Goal: Task Accomplishment & Management: Use online tool/utility

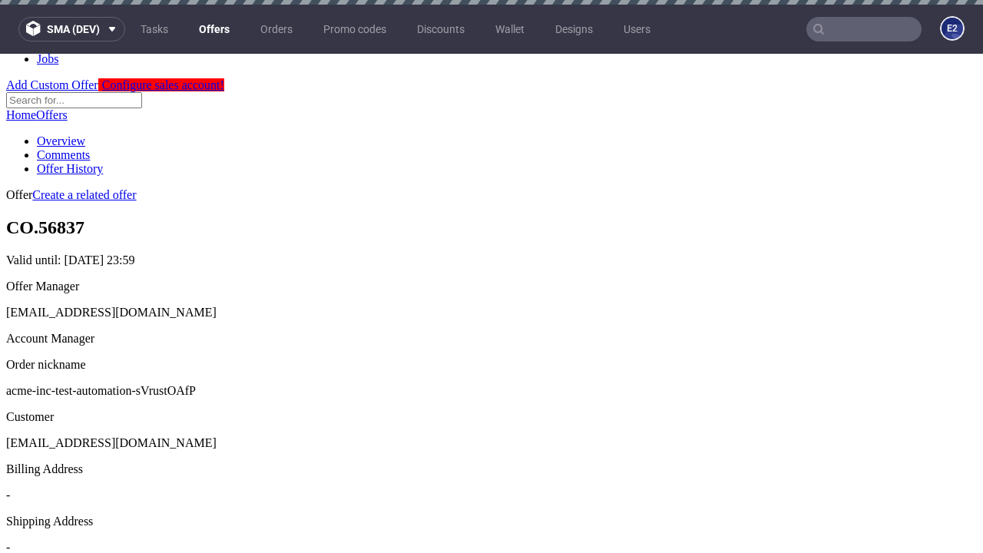
scroll to position [5, 0]
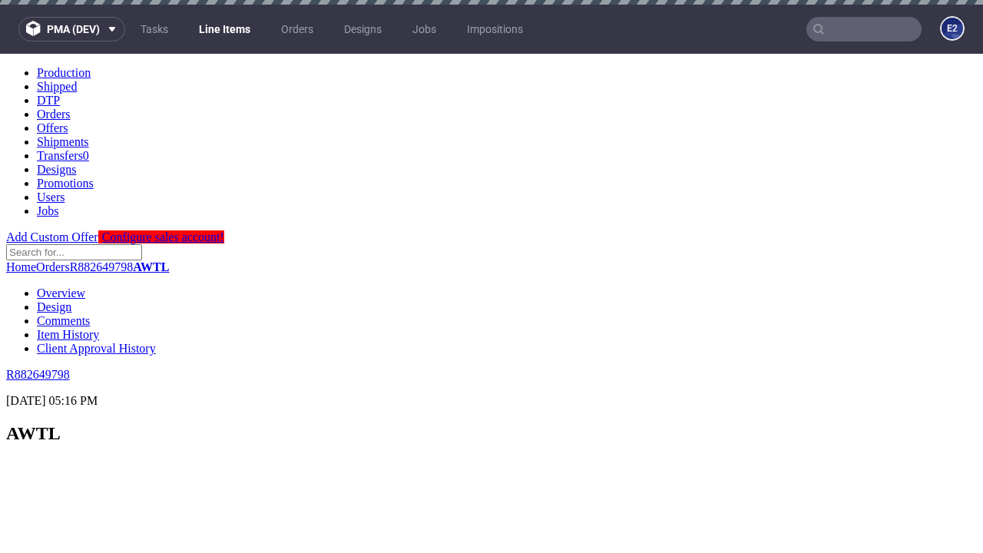
scroll to position [2494, 0]
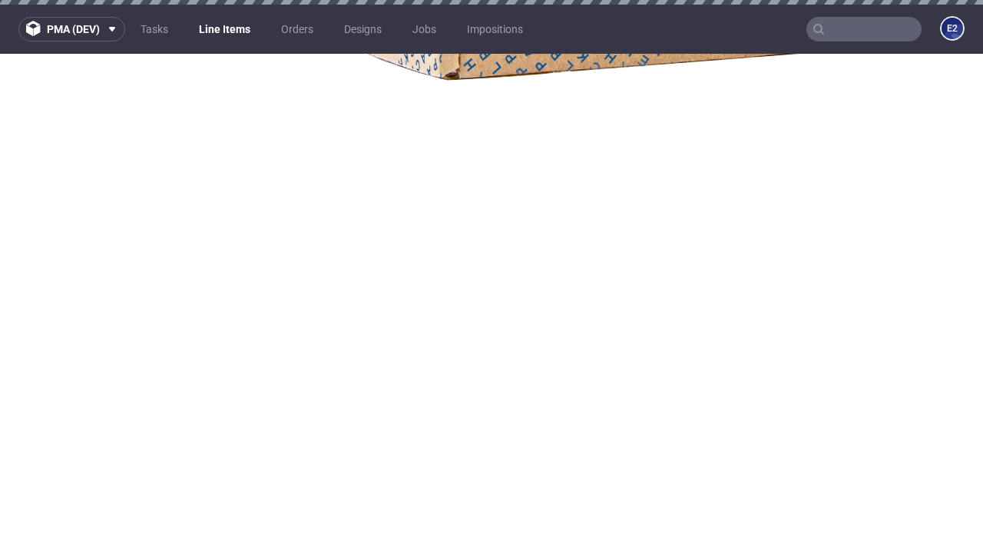
select select "accepted"
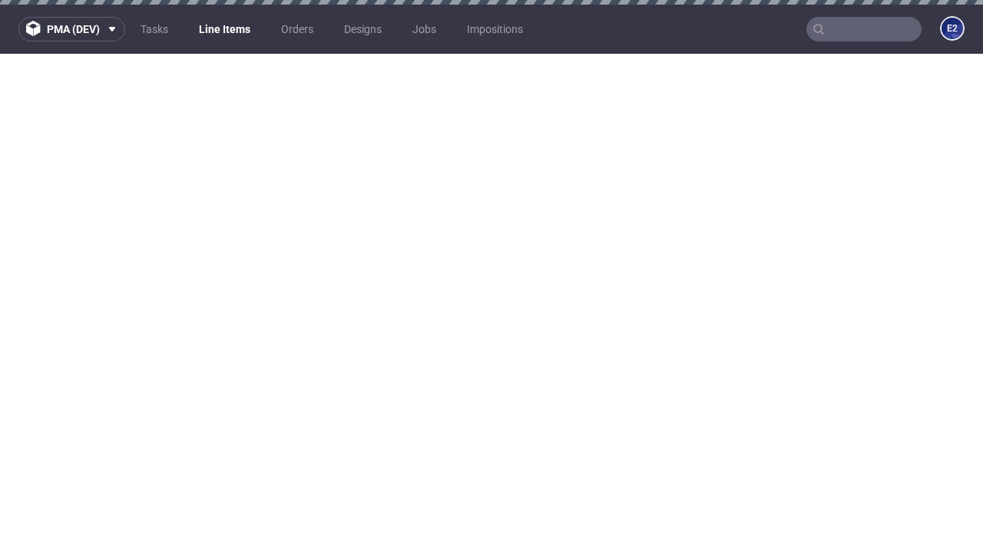
select select "received"
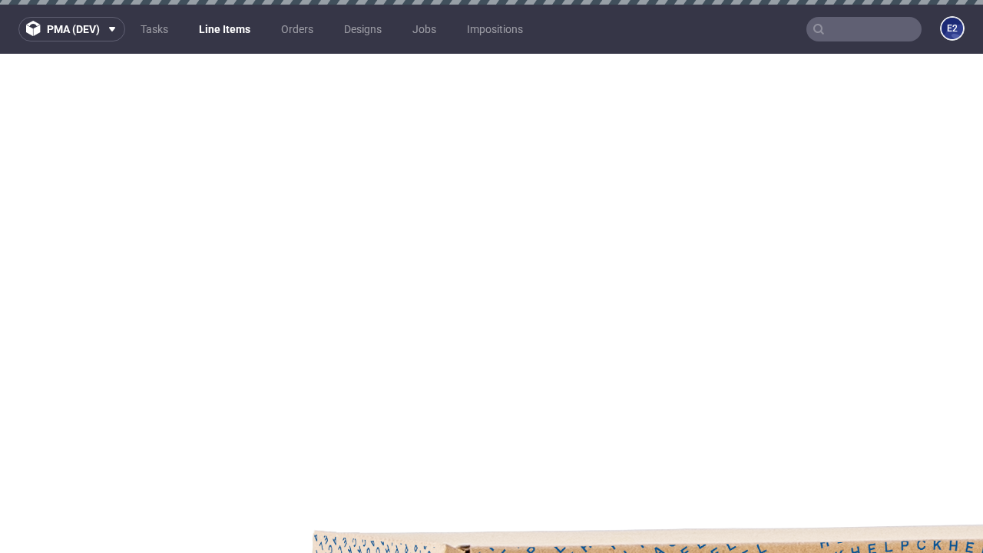
select select "accepted_dtp_issue_reprint"
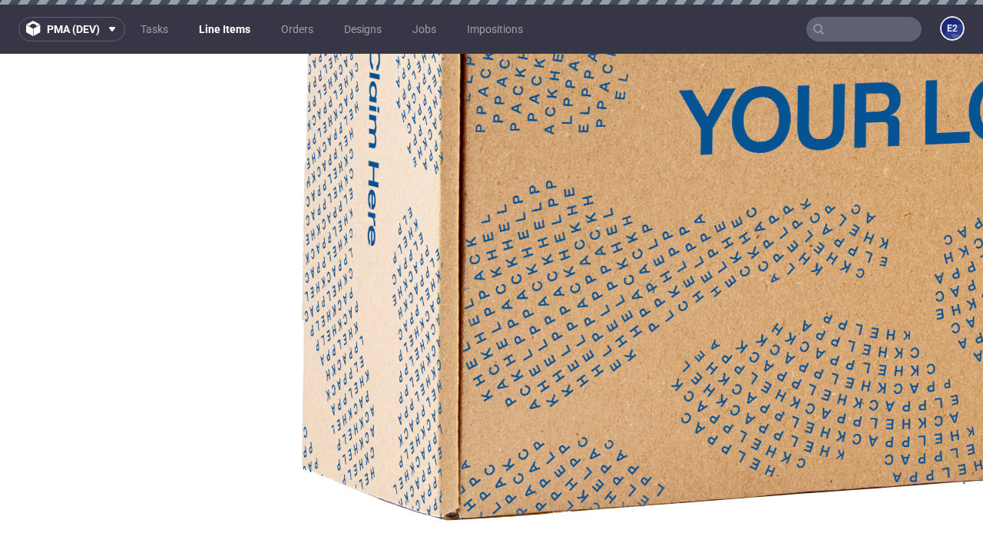
scroll to position [2736, 0]
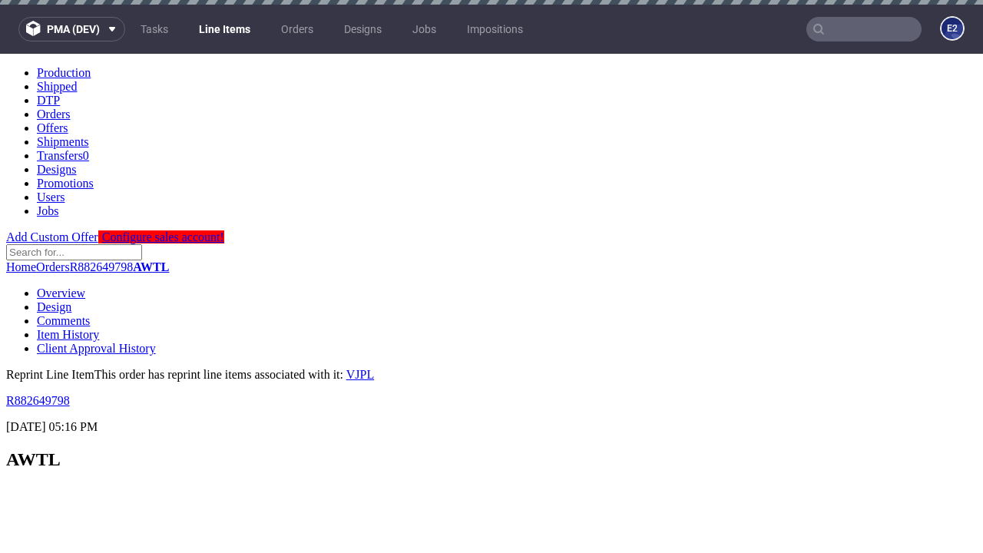
scroll to position [0, 0]
